Goal: Navigation & Orientation: Understand site structure

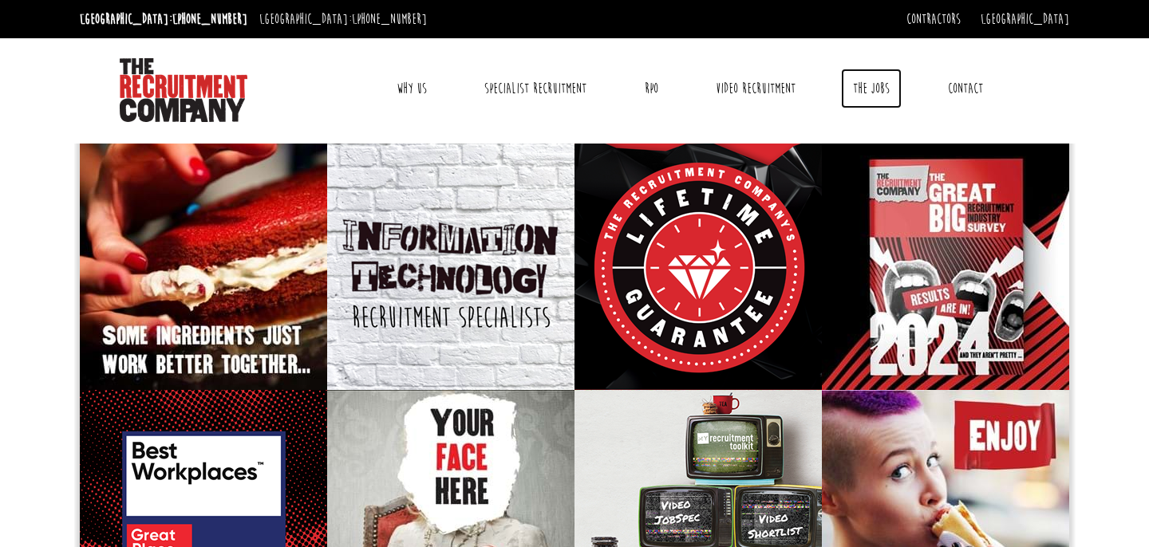
click at [863, 89] on link "The Jobs" at bounding box center [871, 89] width 61 height 40
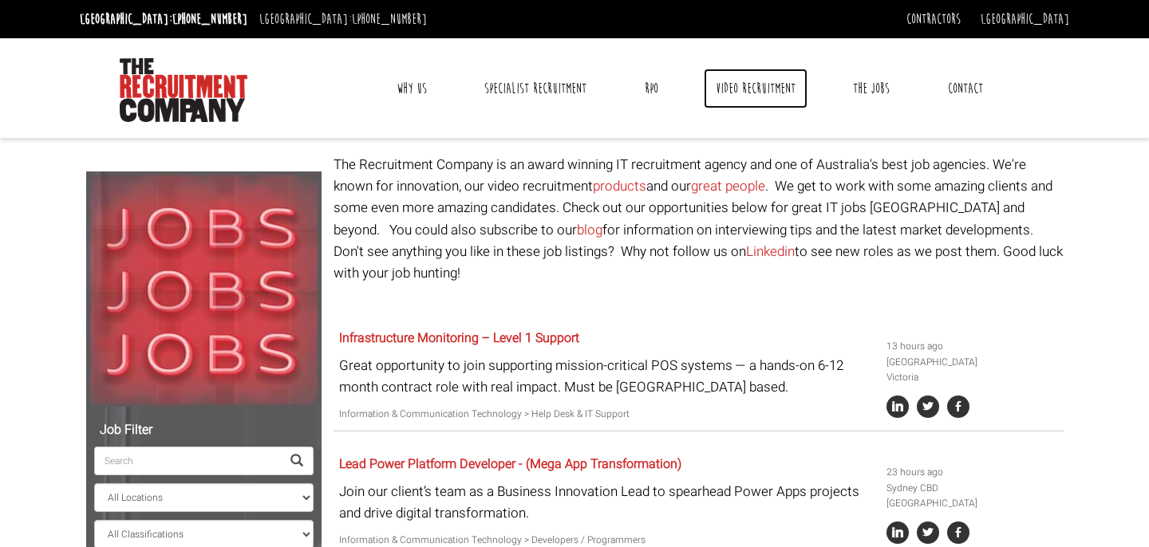
click at [725, 83] on link "Video Recruitment" at bounding box center [755, 89] width 104 height 40
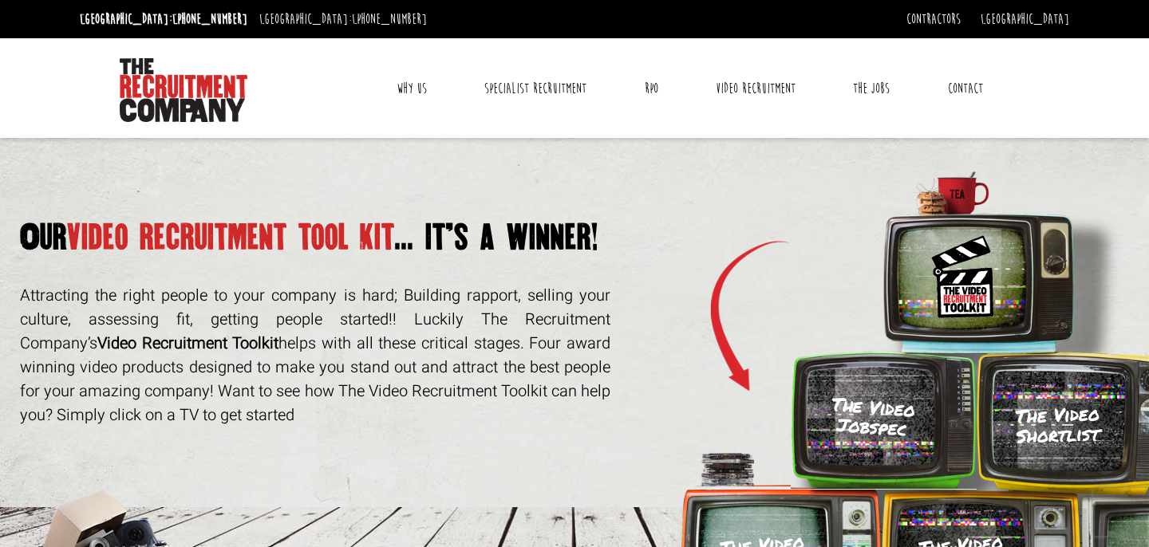
click at [416, 86] on link "Why Us" at bounding box center [411, 89] width 54 height 40
